Goal: Book appointment/travel/reservation

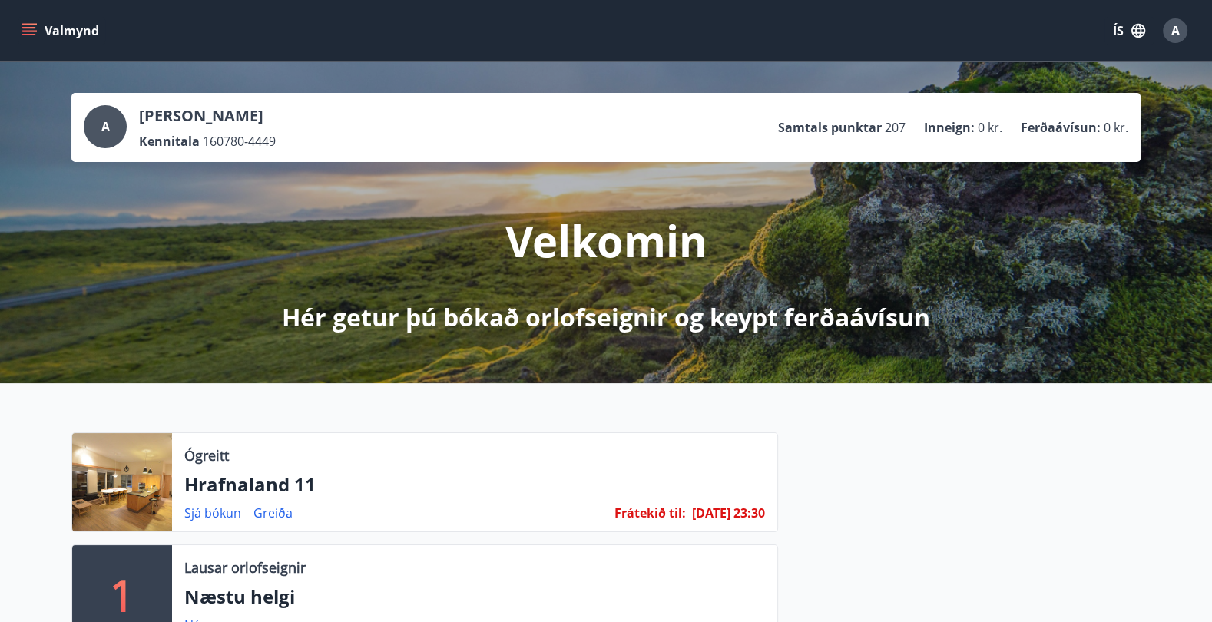
click at [30, 35] on icon "menu" at bounding box center [29, 30] width 15 height 15
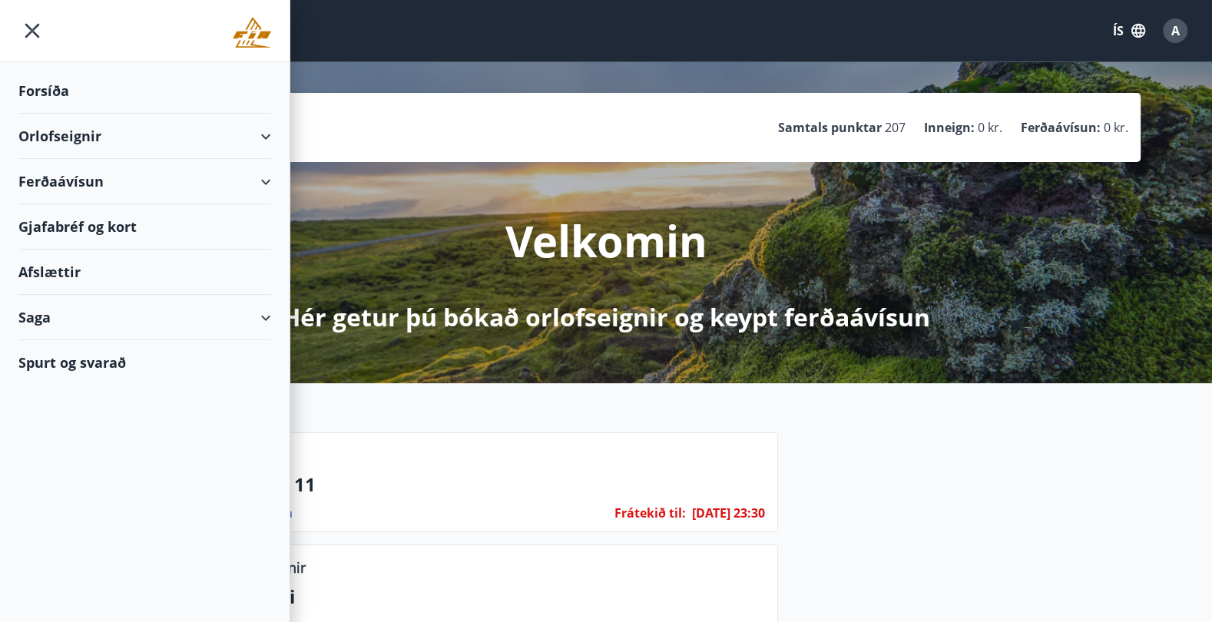
click at [268, 138] on div "Orlofseignir" at bounding box center [144, 136] width 253 height 45
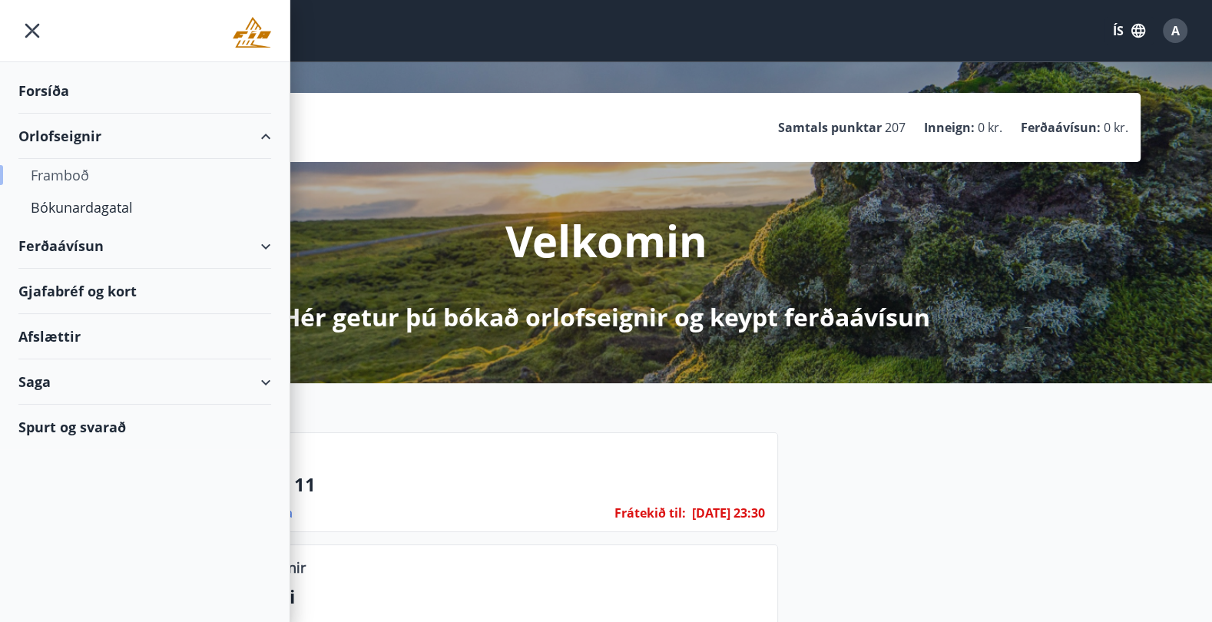
click at [55, 173] on div "Framboð" at bounding box center [145, 175] width 228 height 32
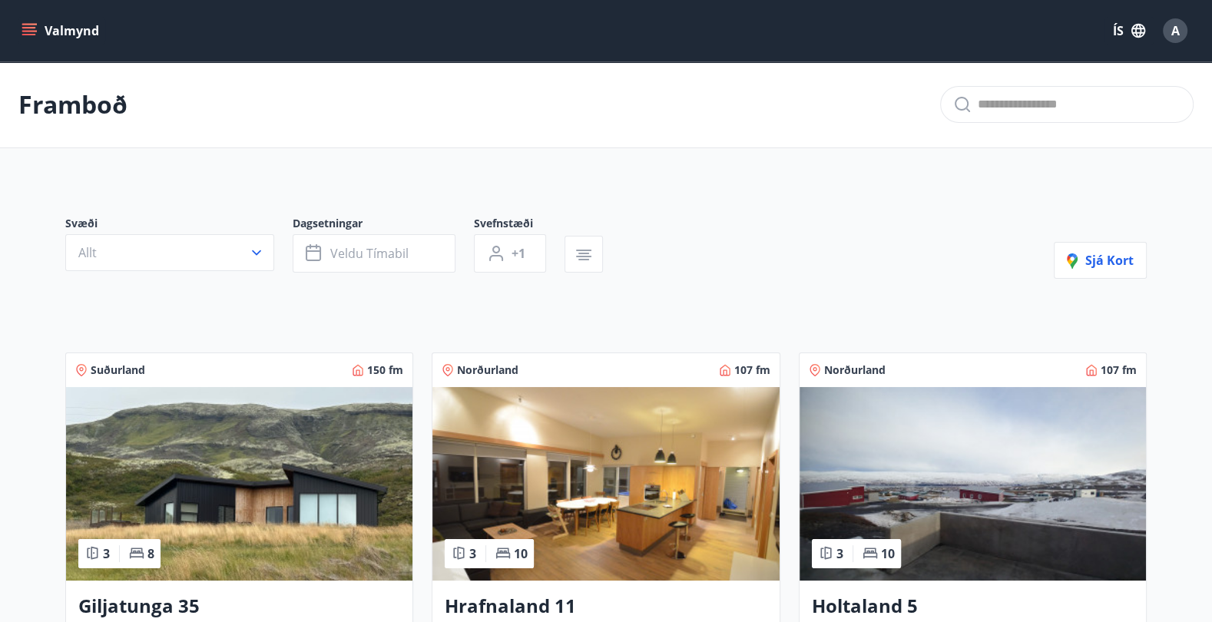
click at [25, 39] on button "Valmynd" at bounding box center [61, 31] width 87 height 28
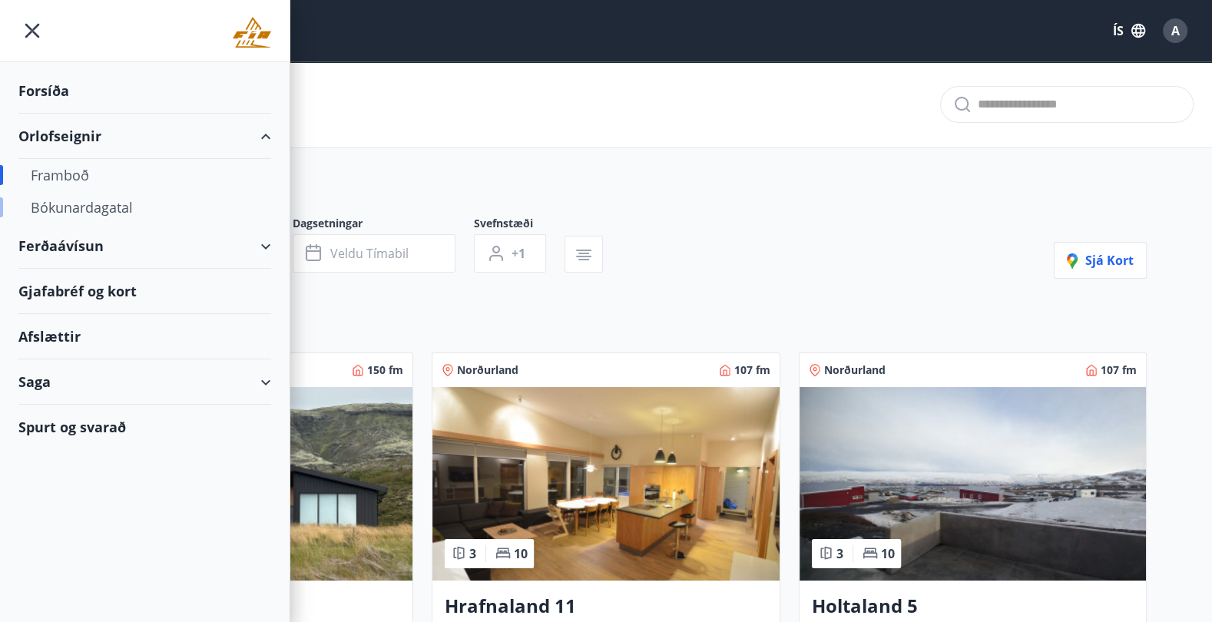
click at [114, 207] on div "Bókunardagatal" at bounding box center [145, 207] width 228 height 32
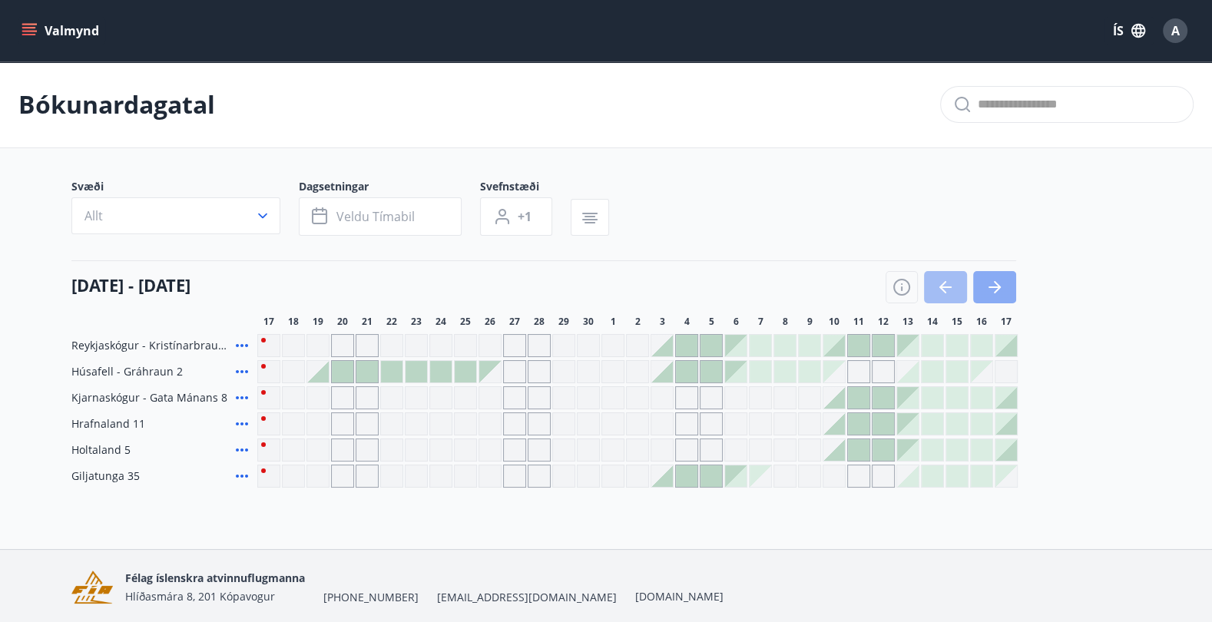
click at [1012, 289] on button "button" at bounding box center [994, 287] width 43 height 32
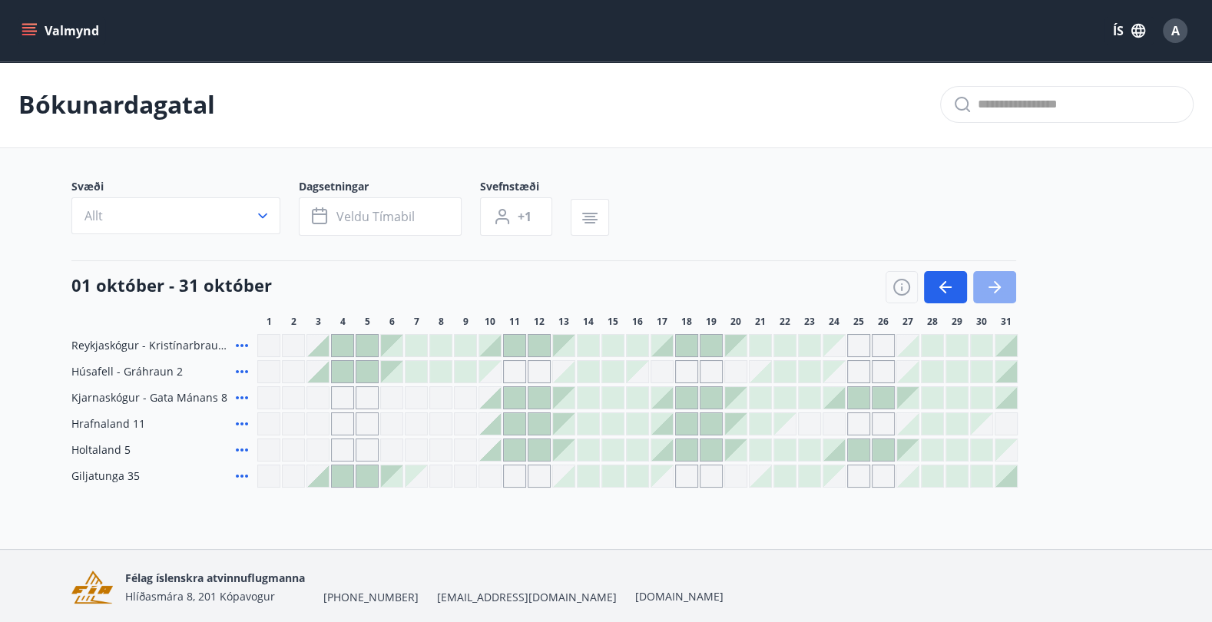
click at [1012, 289] on button "button" at bounding box center [994, 287] width 43 height 32
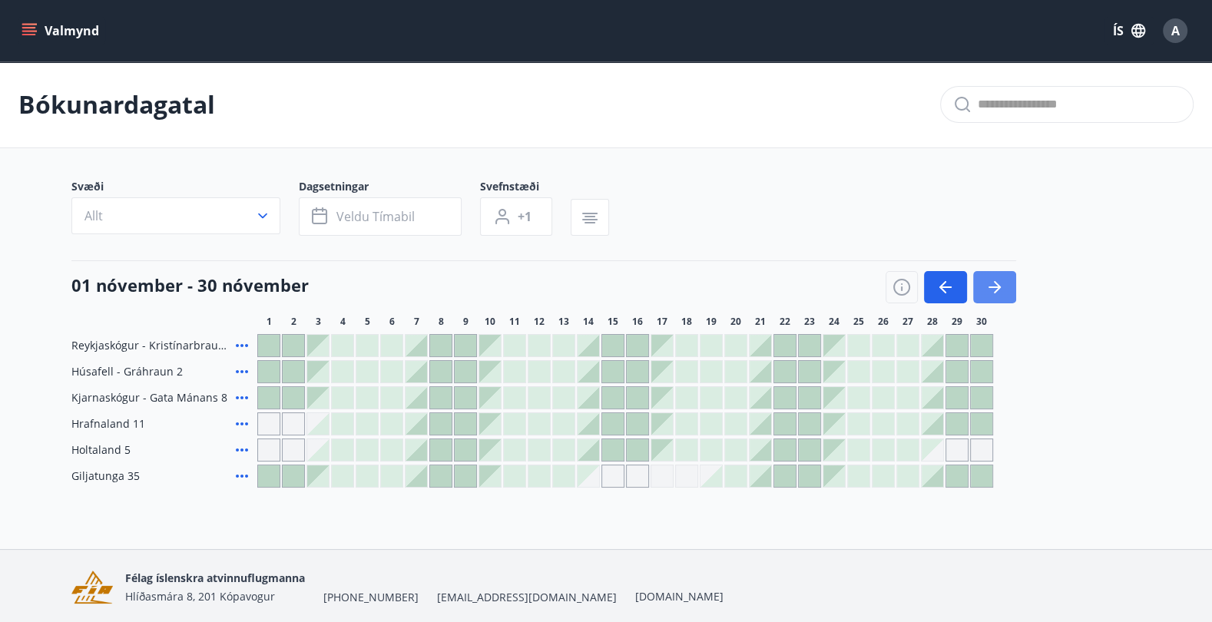
click at [1012, 289] on button "button" at bounding box center [994, 287] width 43 height 32
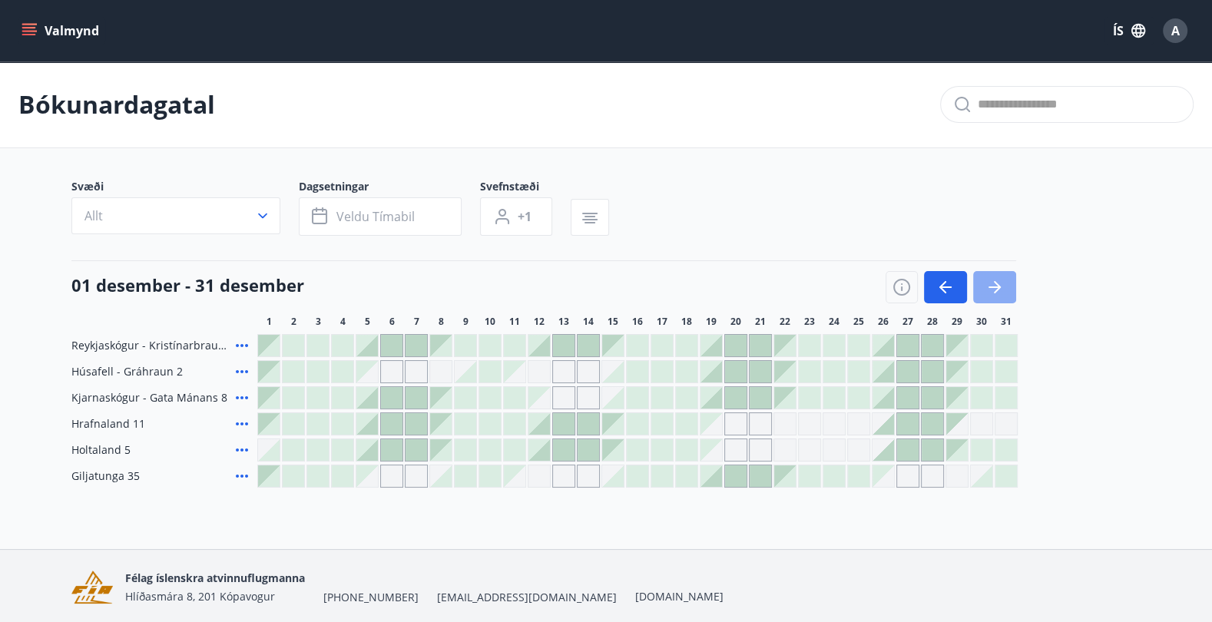
click at [1004, 290] on button "button" at bounding box center [994, 287] width 43 height 32
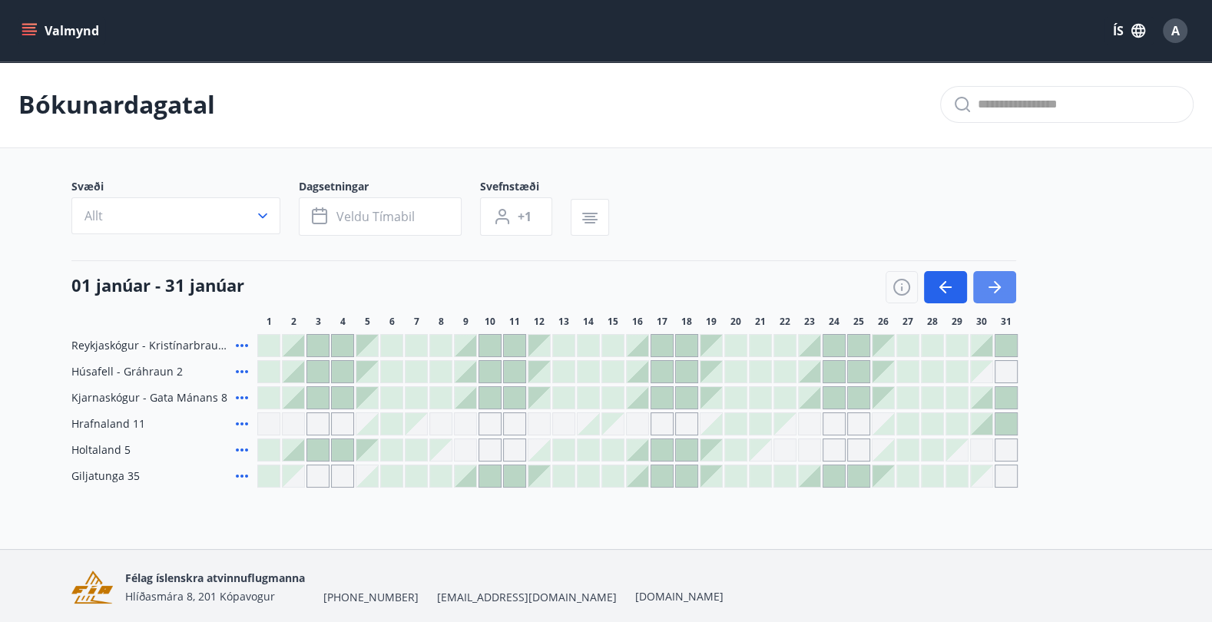
click at [1004, 290] on button "button" at bounding box center [994, 287] width 43 height 32
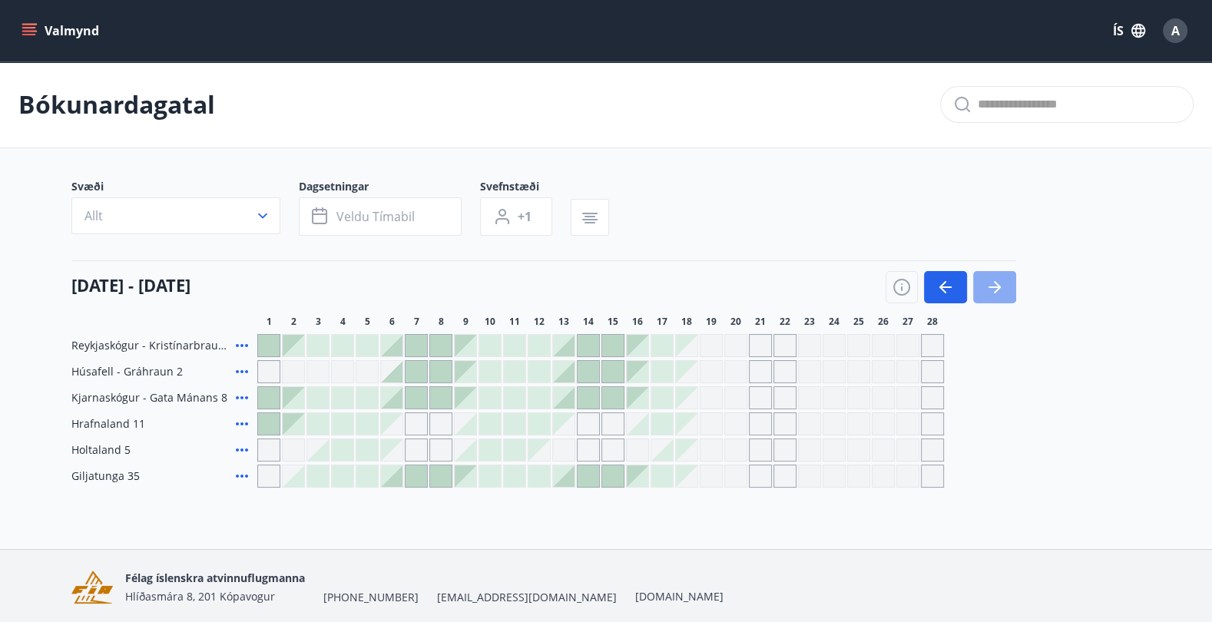
click at [1004, 290] on button "button" at bounding box center [994, 287] width 43 height 32
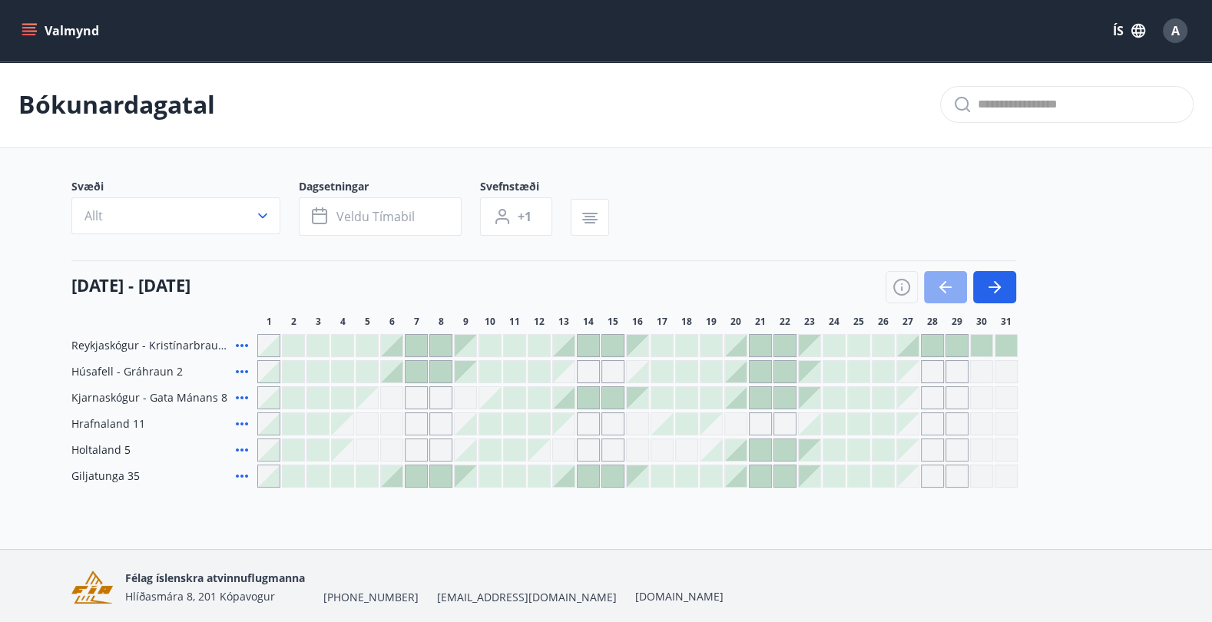
click at [952, 290] on icon "button" at bounding box center [945, 287] width 18 height 18
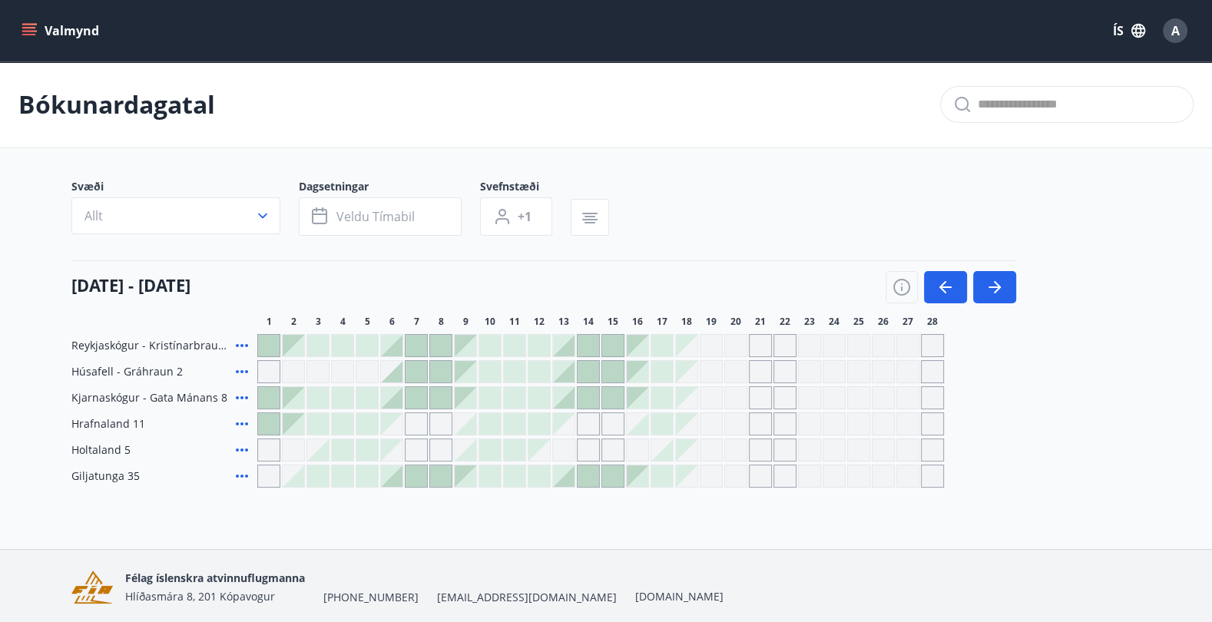
click at [391, 398] on div at bounding box center [392, 398] width 22 height 22
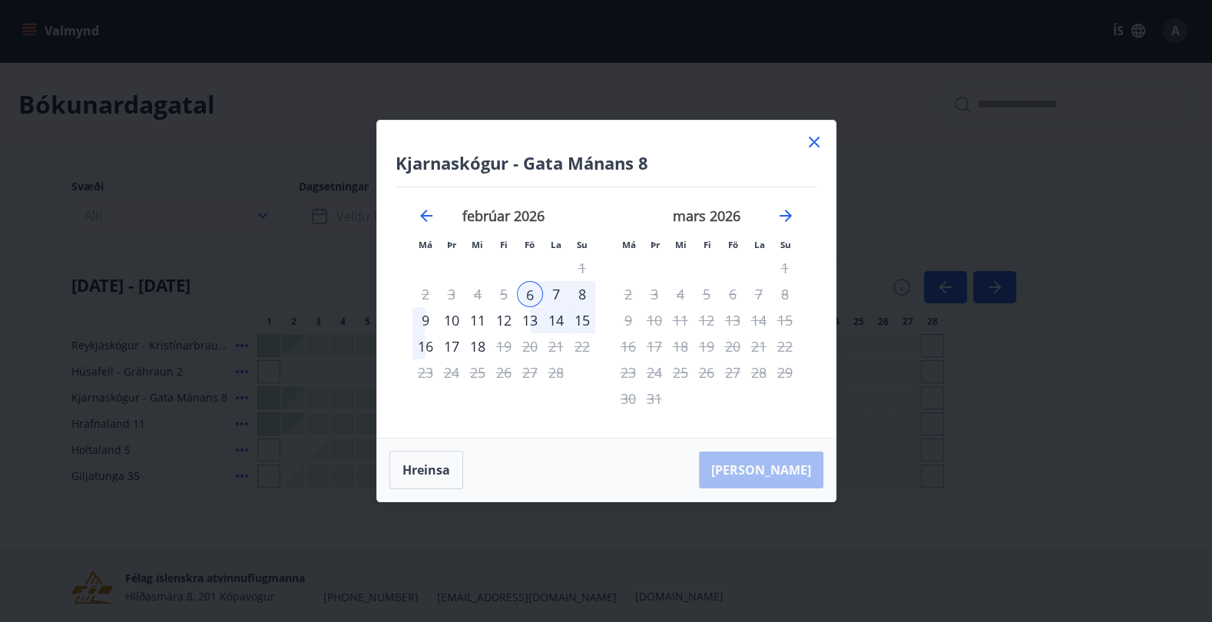
click at [419, 321] on div "9" at bounding box center [426, 320] width 26 height 26
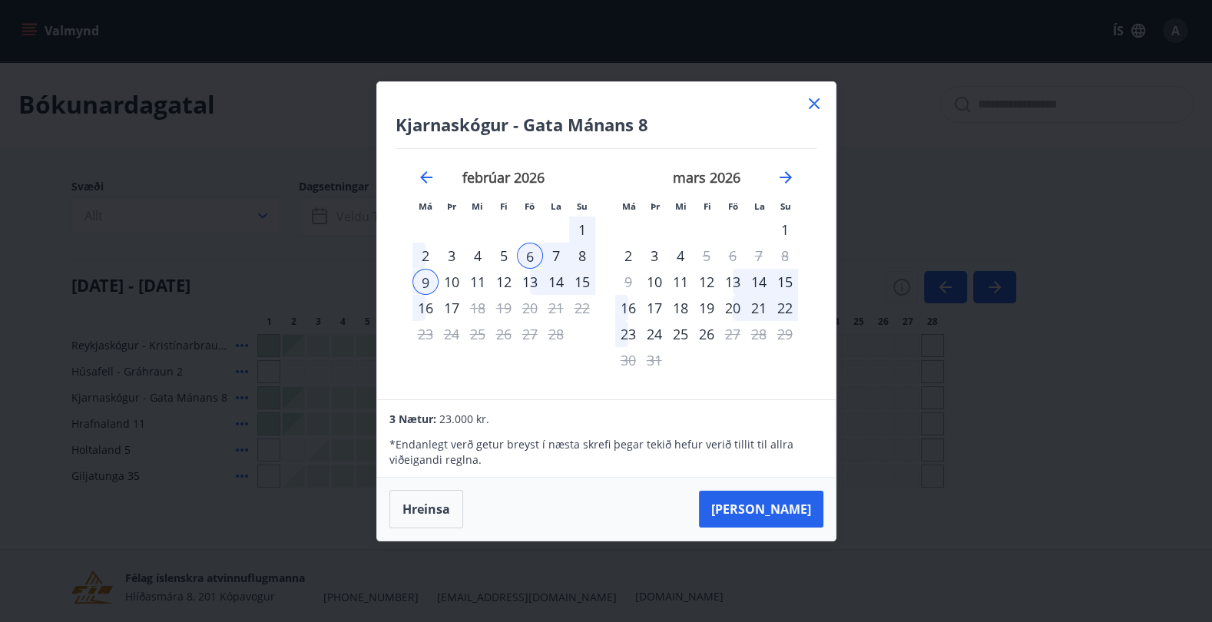
click at [448, 283] on div "10" at bounding box center [452, 282] width 26 height 26
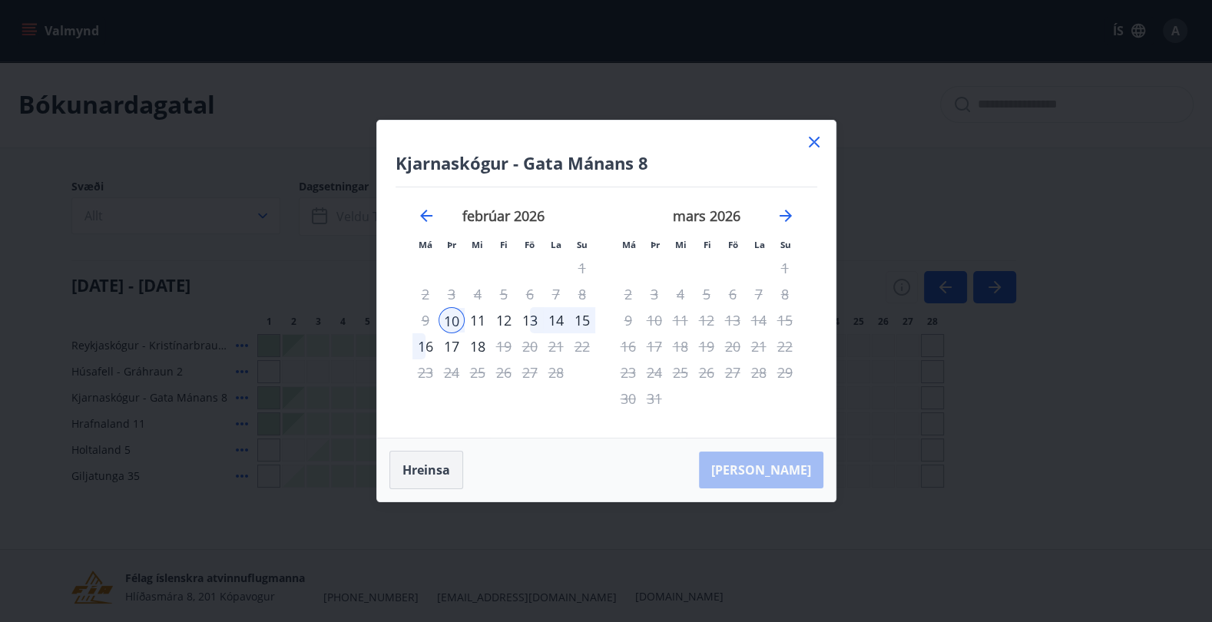
click at [436, 475] on button "Hreinsa" at bounding box center [426, 470] width 74 height 38
click at [531, 297] on div "6" at bounding box center [530, 294] width 26 height 26
click at [452, 326] on div "10" at bounding box center [452, 320] width 26 height 26
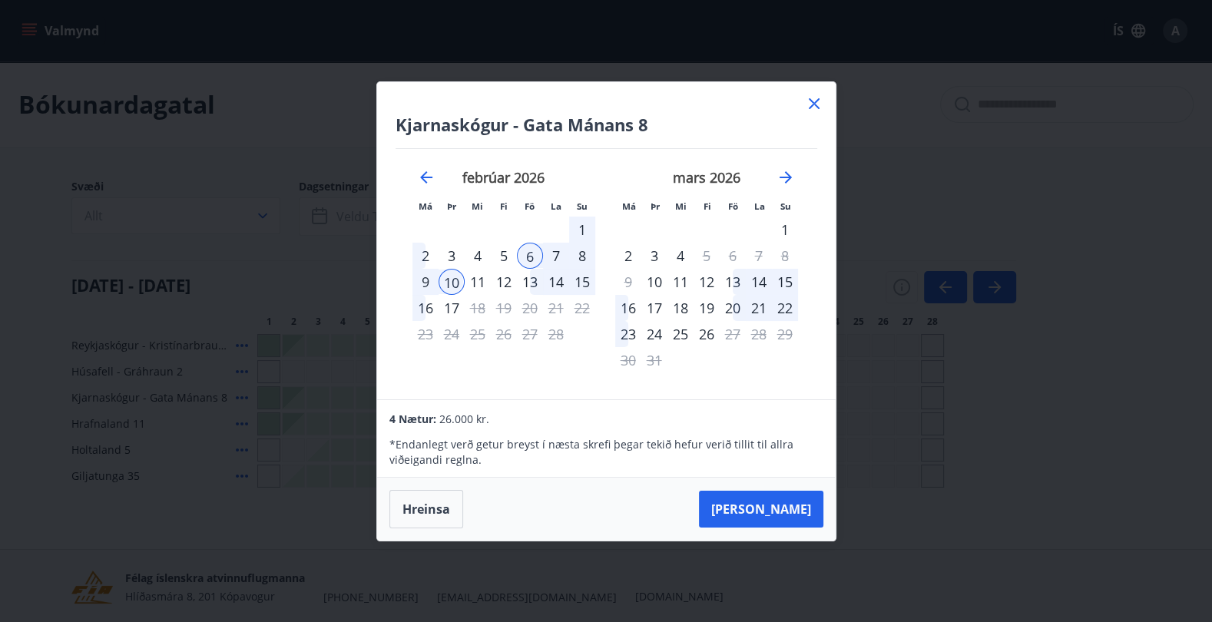
click at [813, 108] on icon at bounding box center [814, 103] width 18 height 18
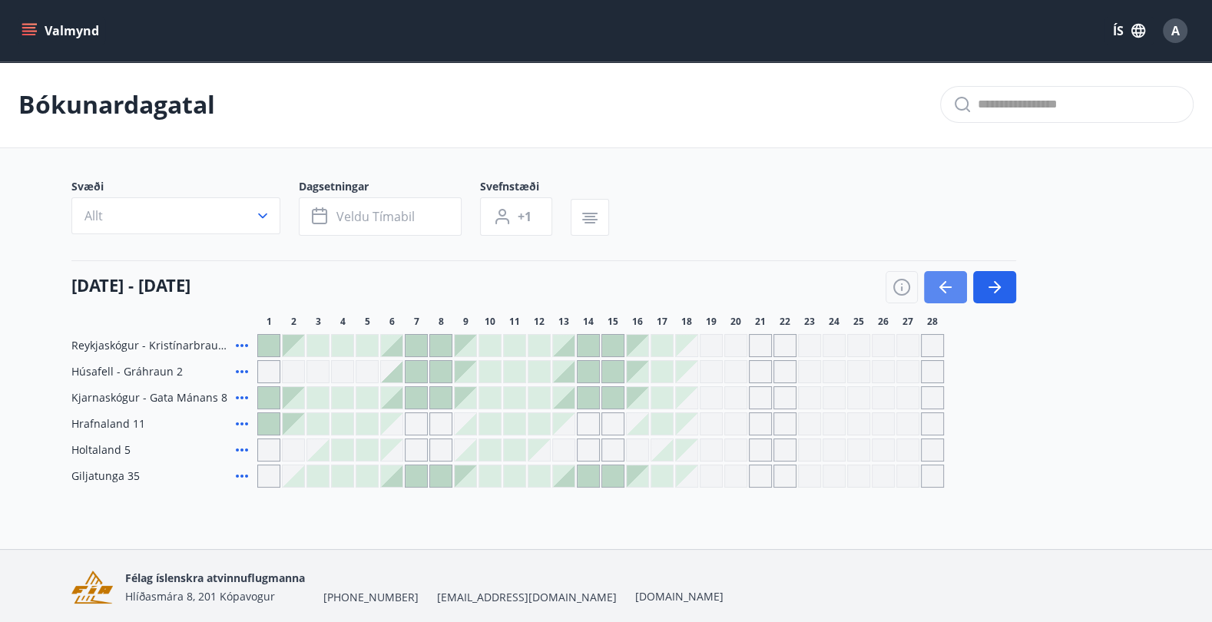
click at [949, 289] on icon "button" at bounding box center [945, 287] width 18 height 18
